Goal: Find specific page/section: Find specific page/section

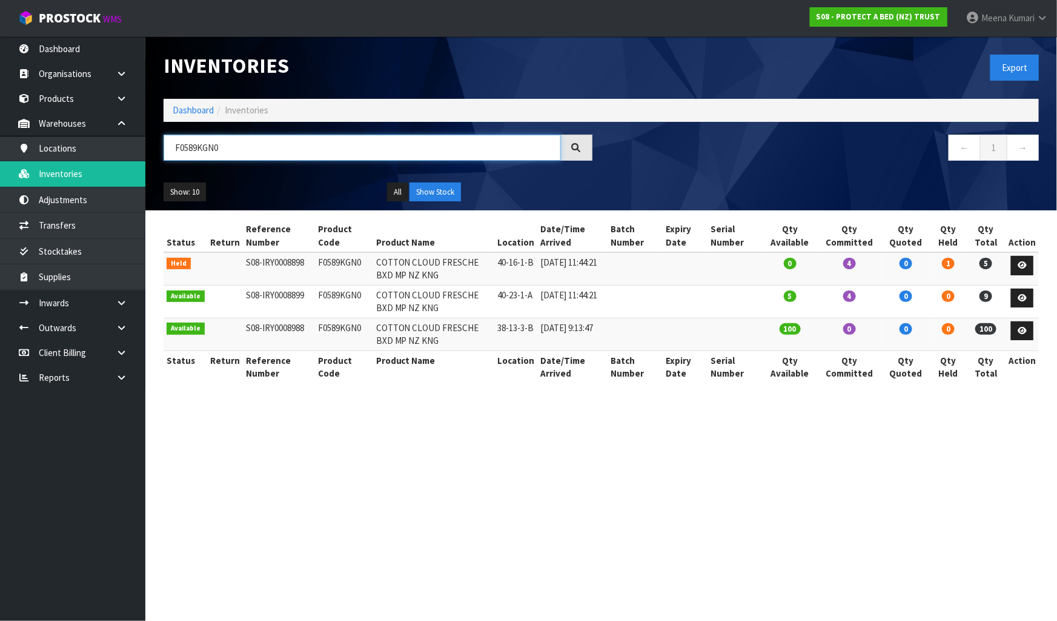
click at [233, 153] on input "F0589KGN0" at bounding box center [363, 148] width 398 height 26
paste input "5KSM195PSAAC"
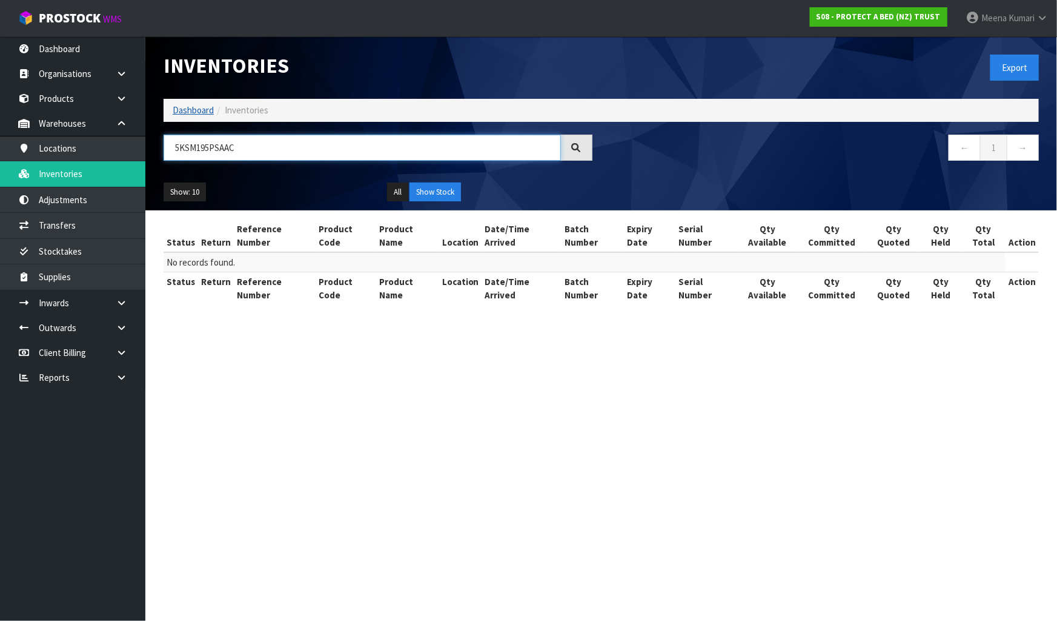
type input "5KSM195PSAAC"
click at [186, 111] on link "Dashboard" at bounding box center [193, 110] width 41 height 12
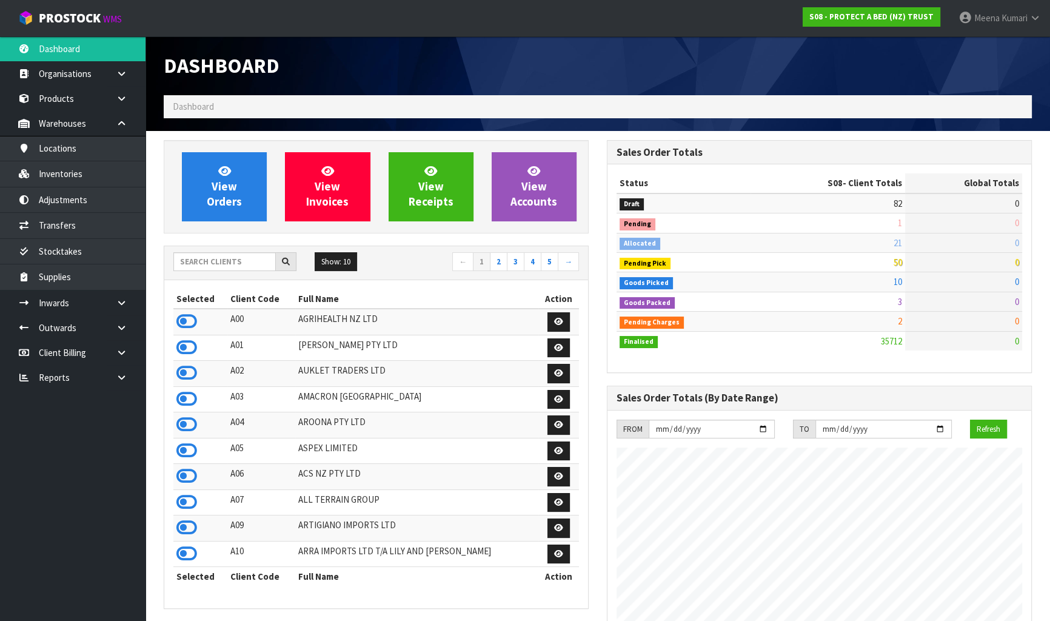
scroll to position [754, 442]
click at [244, 267] on input "text" at bounding box center [224, 261] width 102 height 19
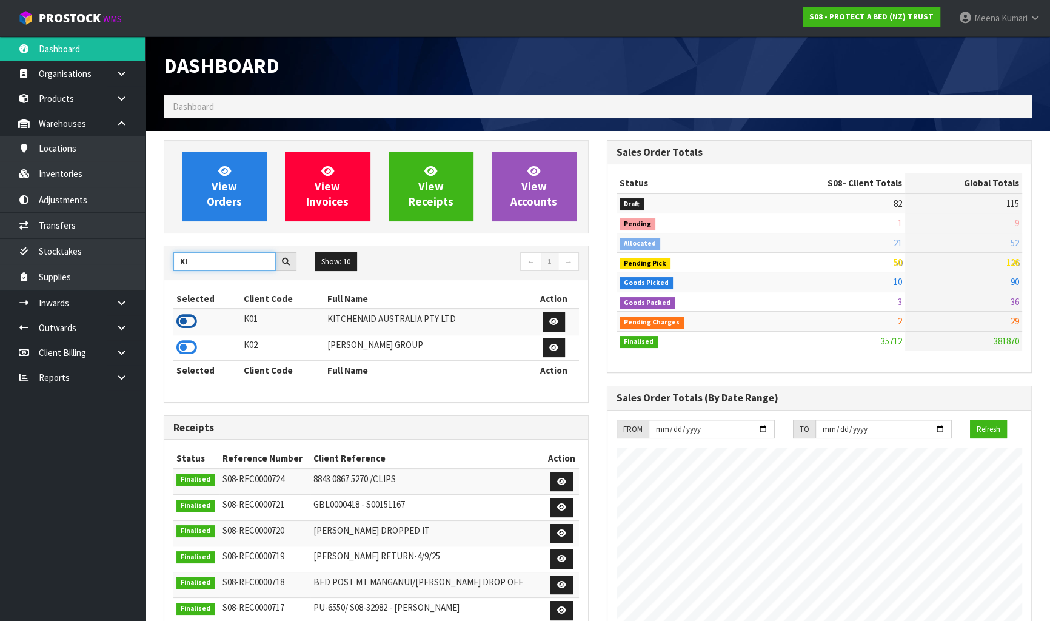
type input "KI"
click at [185, 321] on icon at bounding box center [186, 321] width 21 height 18
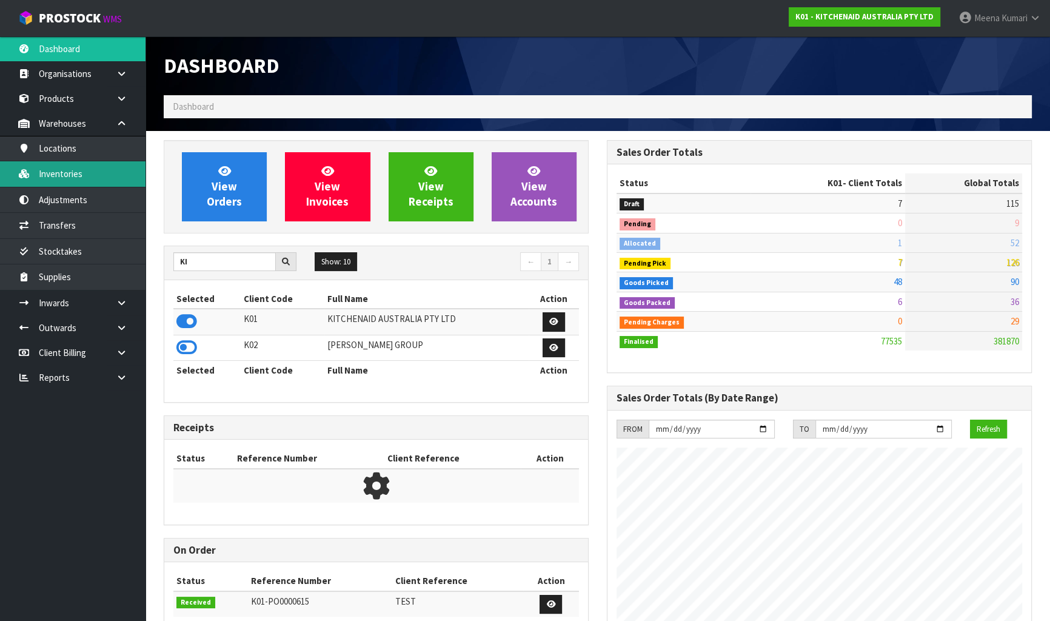
scroll to position [916, 442]
click at [81, 175] on link "Inventories" at bounding box center [72, 173] width 145 height 25
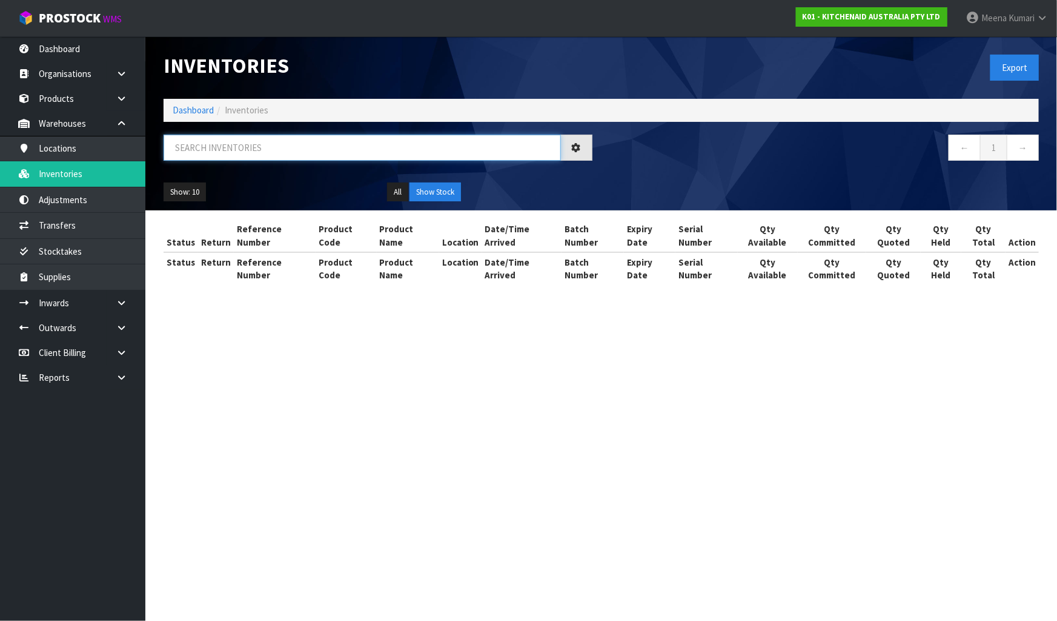
click at [256, 145] on input "text" at bounding box center [363, 148] width 398 height 26
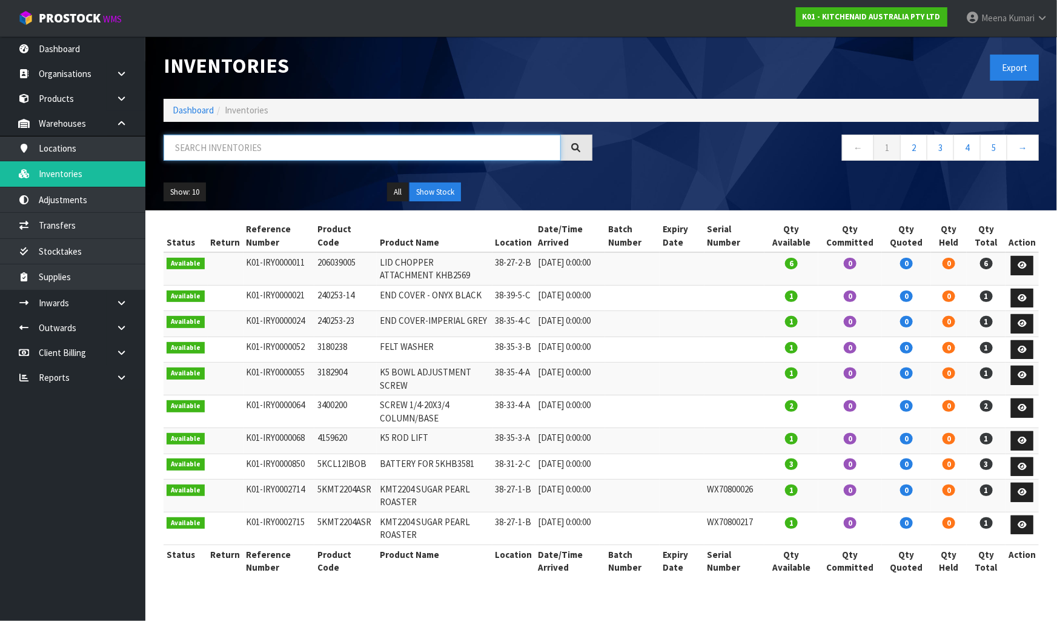
paste input "5KSM195PSAAC"
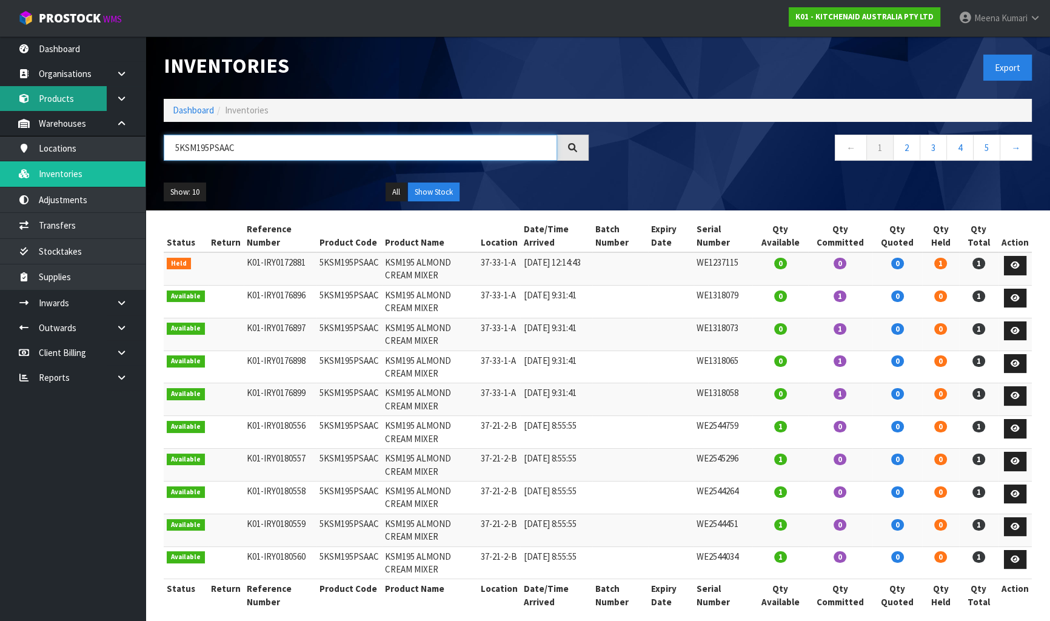
type input "5KSM195PSAAC"
click at [68, 100] on link "Products" at bounding box center [72, 98] width 145 height 25
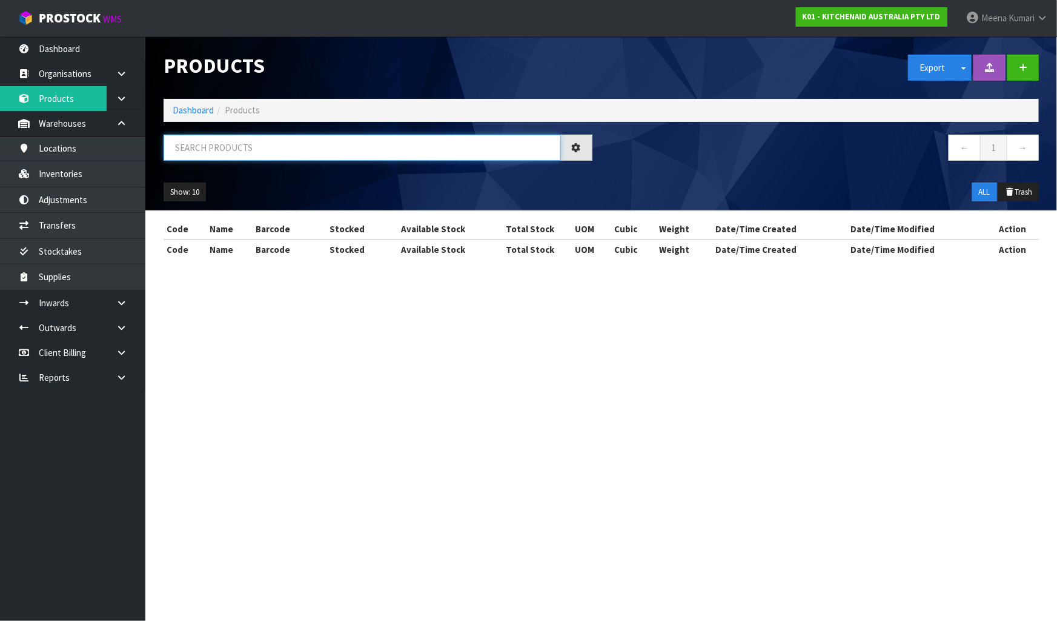
click at [244, 139] on input "text" at bounding box center [363, 148] width 398 height 26
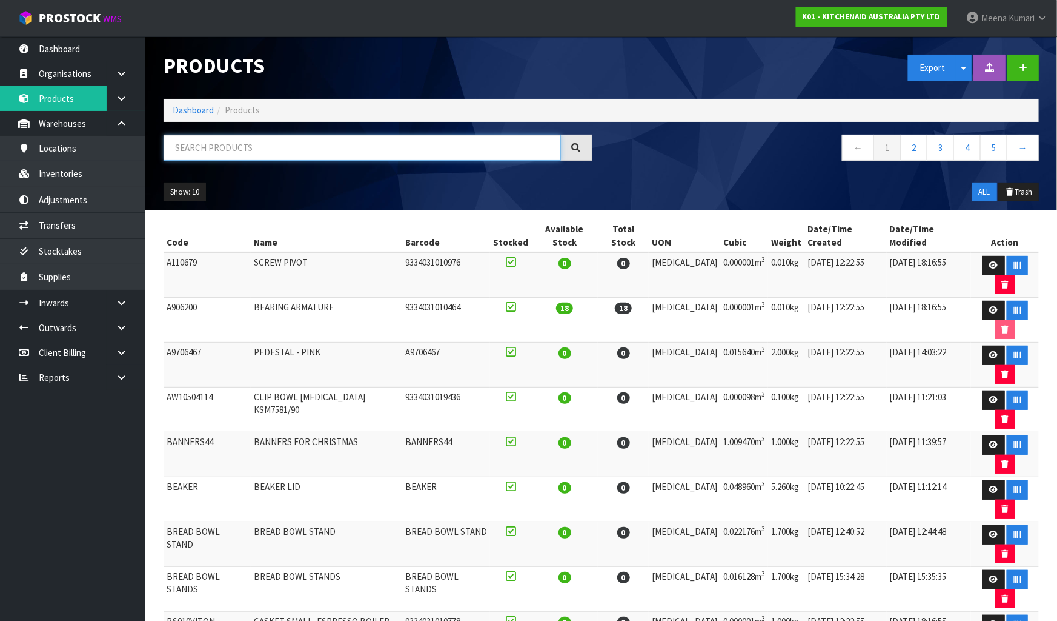
paste input "5KSM195PSAAC"
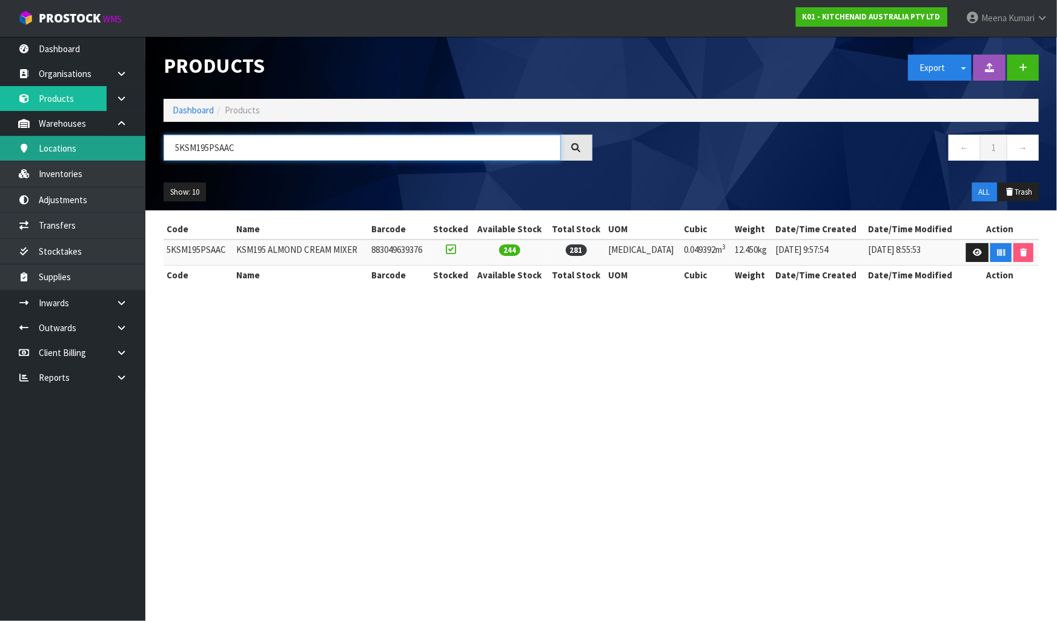
type input "5KSM195PSAAC"
click at [284, 153] on input "5KSM195PSAAC" at bounding box center [363, 148] width 398 height 26
click at [90, 156] on link "Locations" at bounding box center [72, 148] width 145 height 25
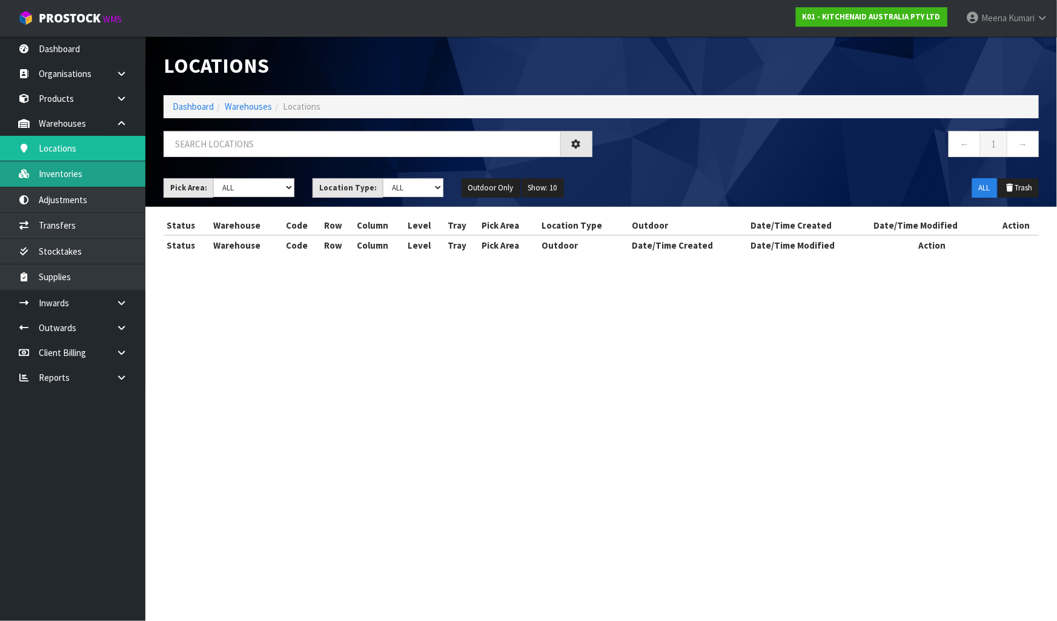
click at [85, 173] on div "Locations Dashboard Warehouses Locations ← 1 → Pick Area: Main Refurb Damaged P…" at bounding box center [528, 138] width 1057 height 277
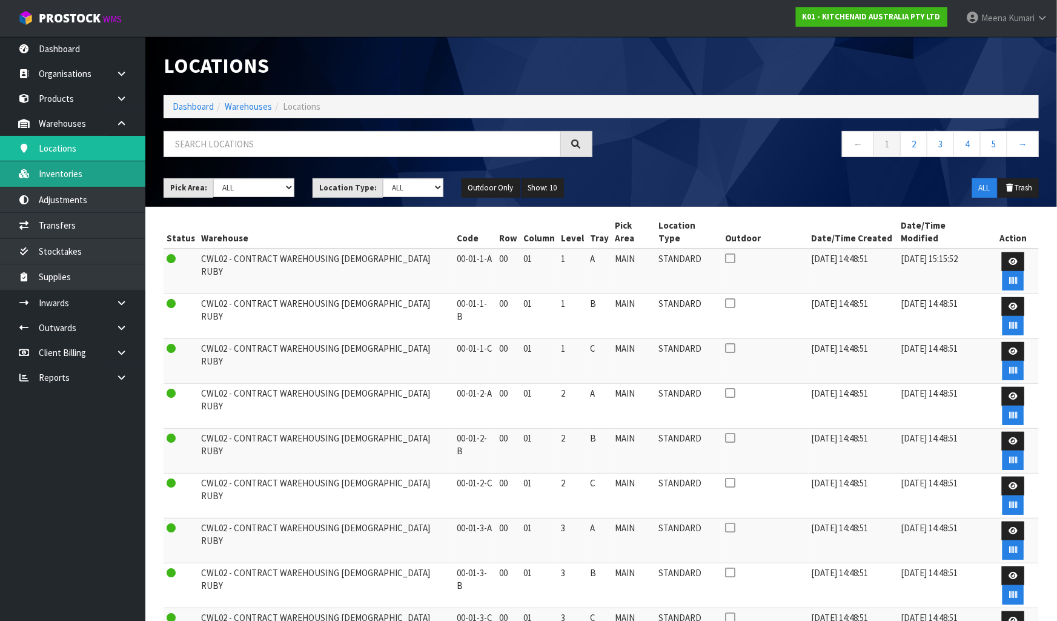
click at [79, 181] on link "Inventories" at bounding box center [72, 173] width 145 height 25
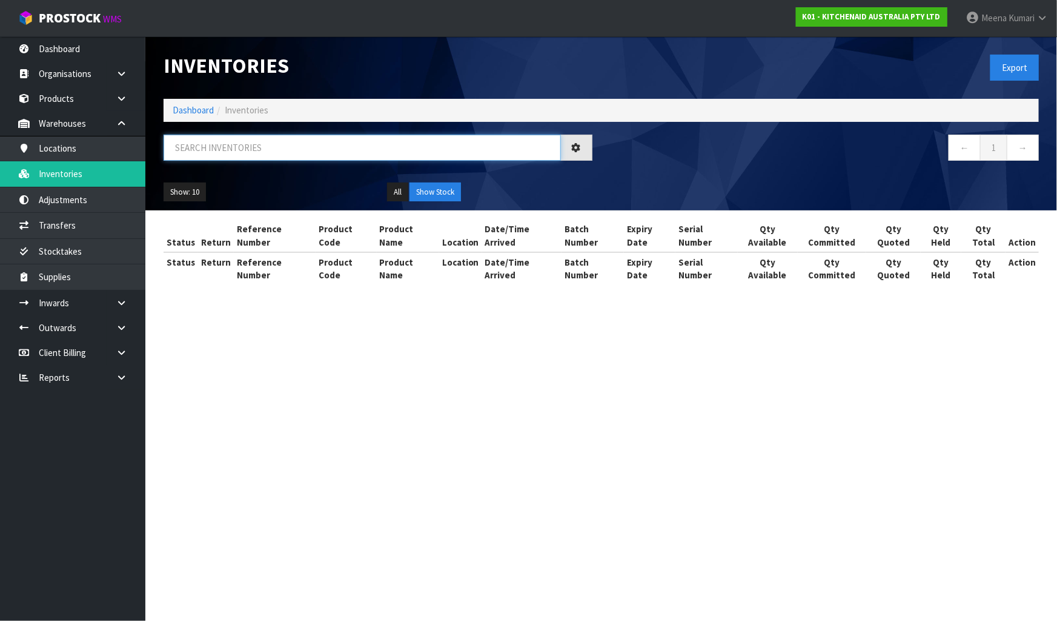
click at [283, 150] on input "text" at bounding box center [363, 148] width 398 height 26
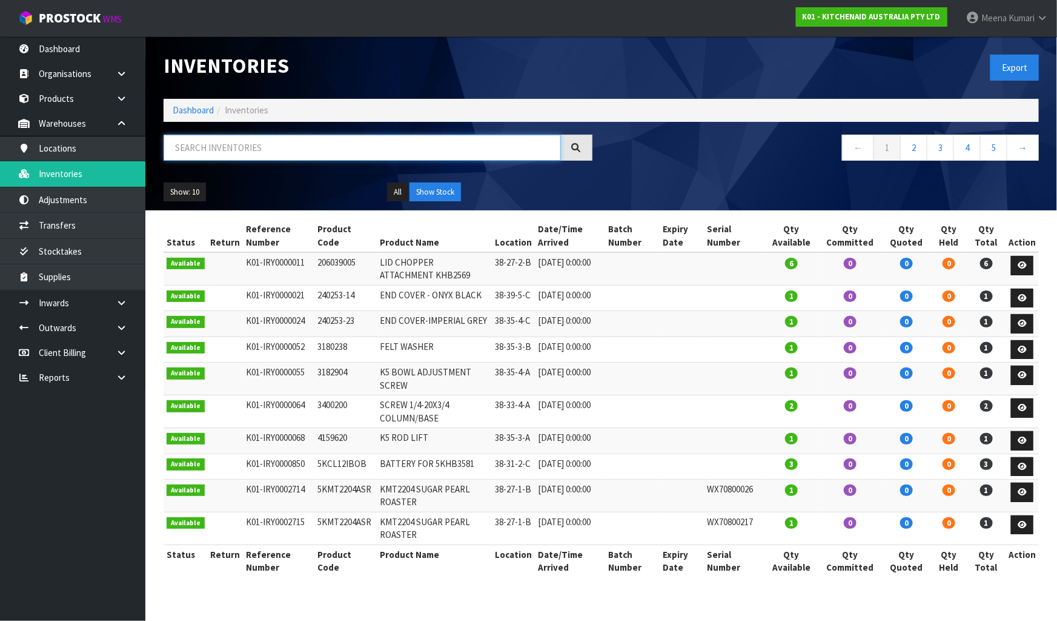
paste input "37-33-1-A"
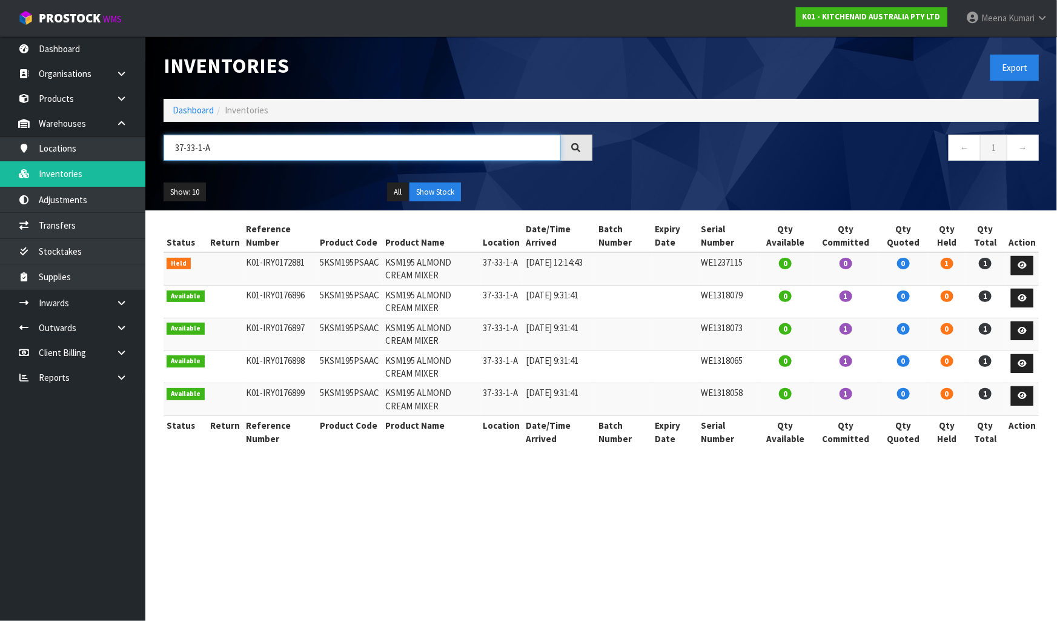
type input "37-33-1-A"
click at [50, 45] on link "Dashboard" at bounding box center [72, 48] width 145 height 25
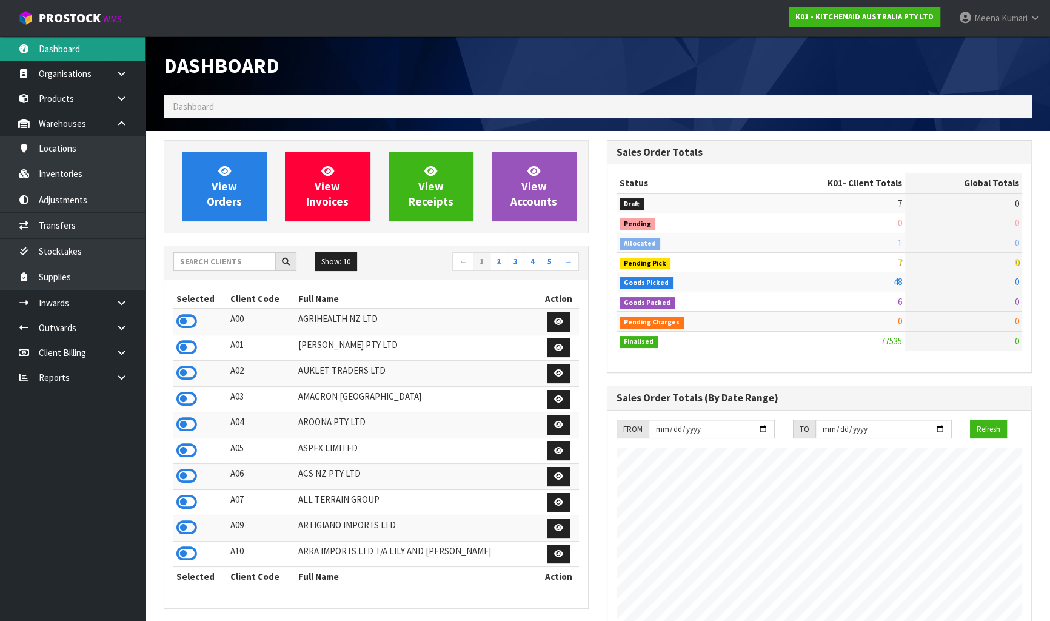
scroll to position [916, 442]
click at [222, 260] on input "text" at bounding box center [224, 261] width 102 height 19
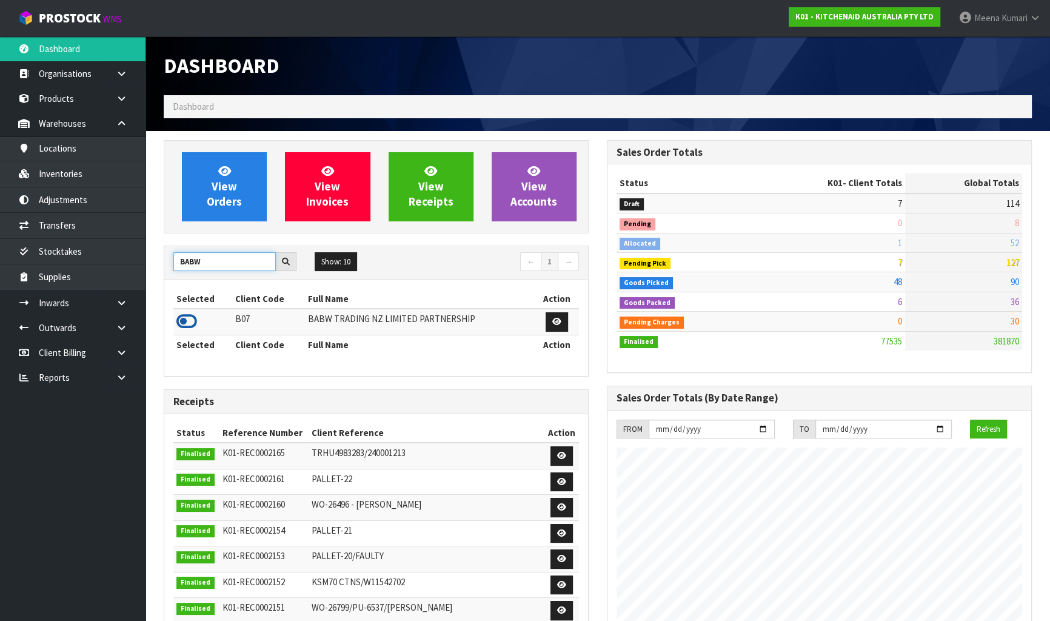
type input "BABW"
click at [188, 316] on icon at bounding box center [186, 321] width 21 height 18
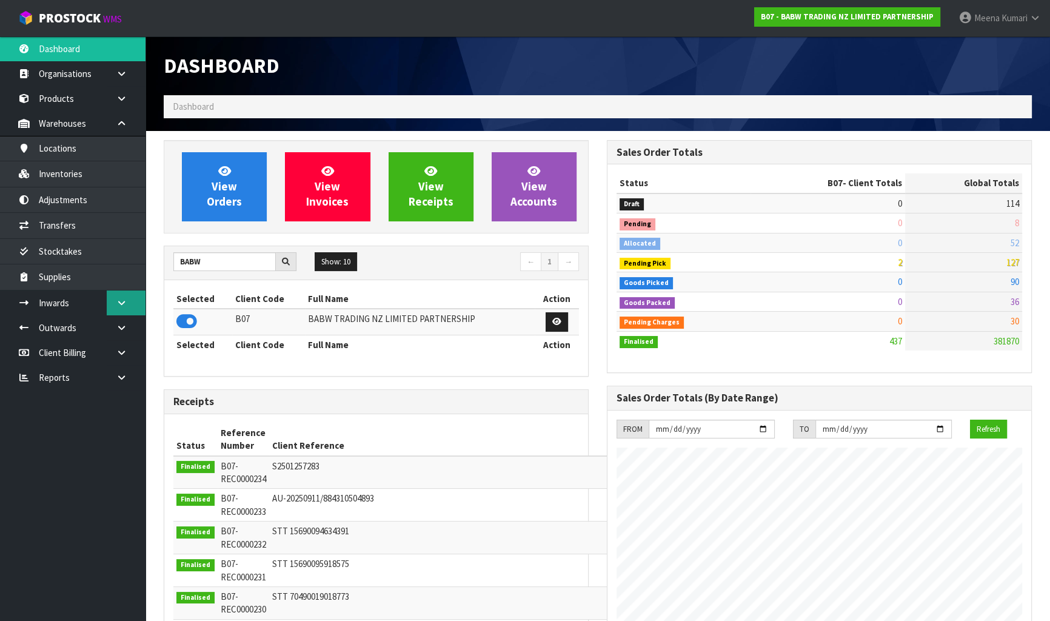
click at [116, 303] on icon at bounding box center [122, 302] width 12 height 9
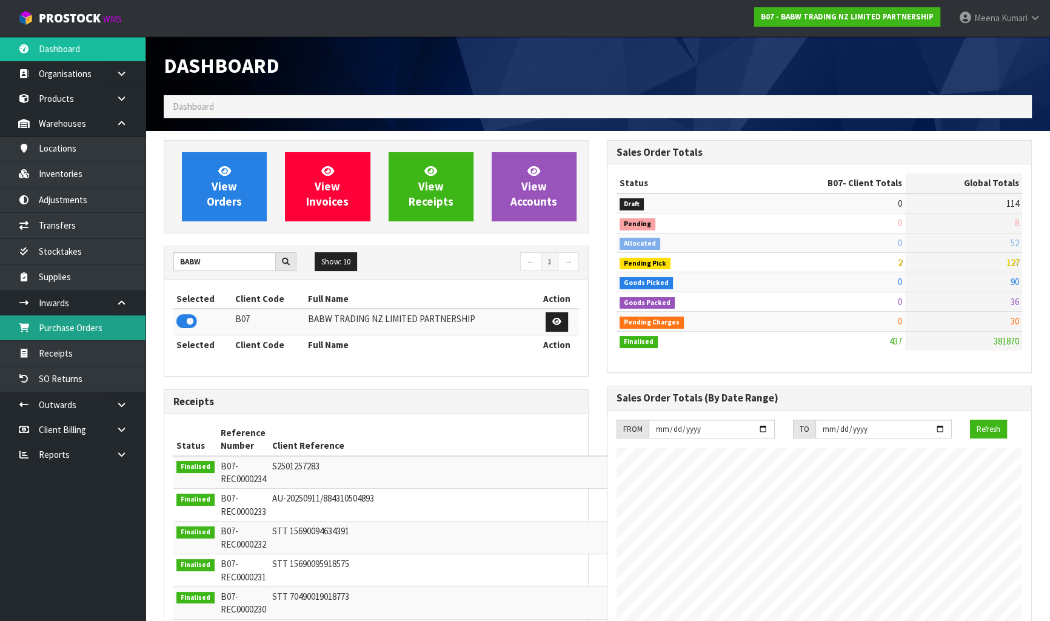
click at [99, 321] on link "Purchase Orders" at bounding box center [72, 327] width 145 height 25
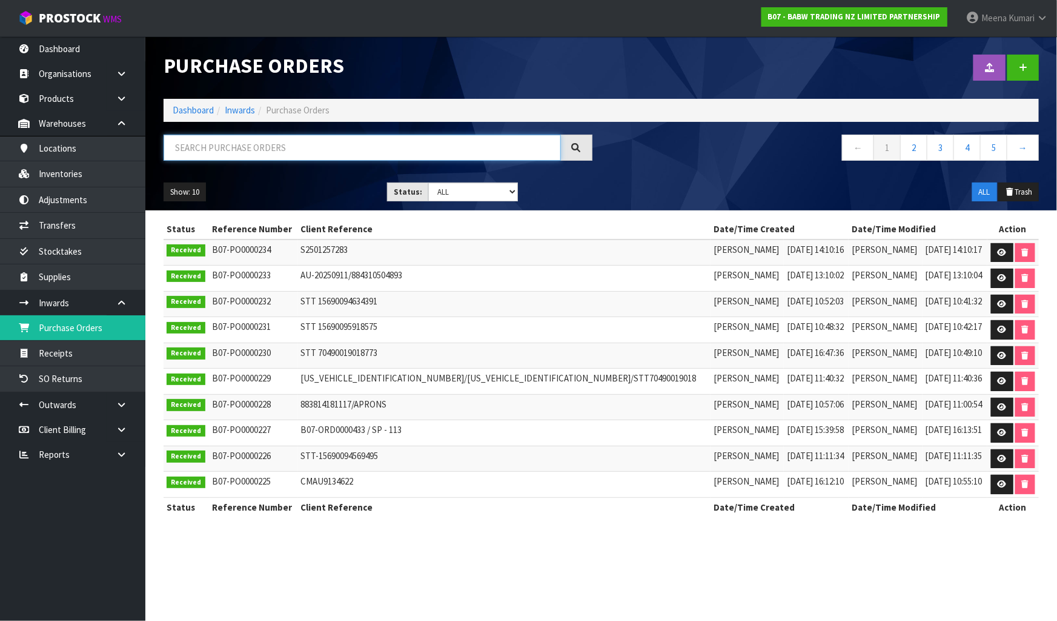
drag, startPoint x: 164, startPoint y: 142, endPoint x: 172, endPoint y: 144, distance: 8.7
click at [170, 144] on input "text" at bounding box center [363, 148] width 398 height 26
paste input "STT 70490019113171 /"
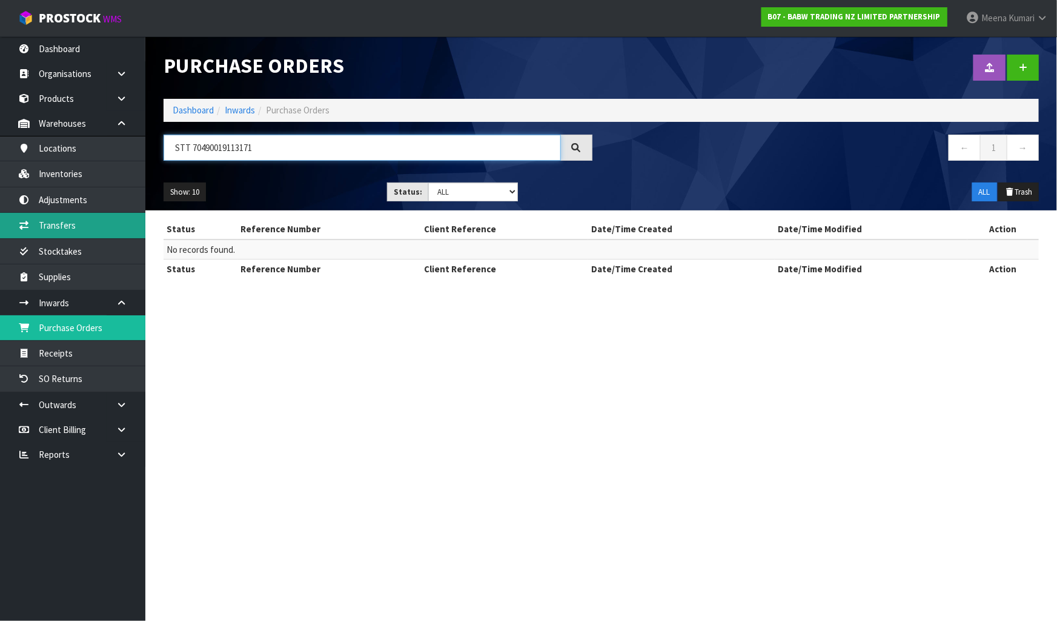
type input "STT 70490019113171"
